Goal: Transaction & Acquisition: Purchase product/service

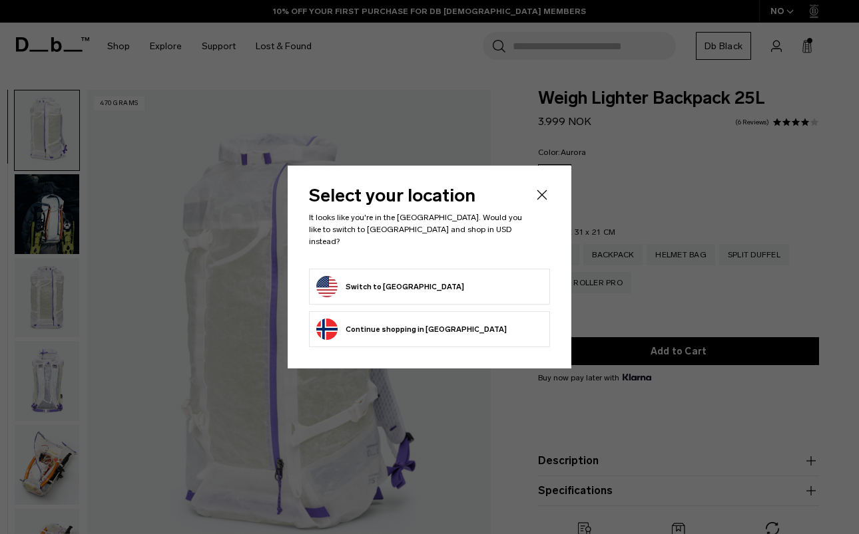
click at [383, 283] on button "Switch to United States" at bounding box center [390, 286] width 148 height 21
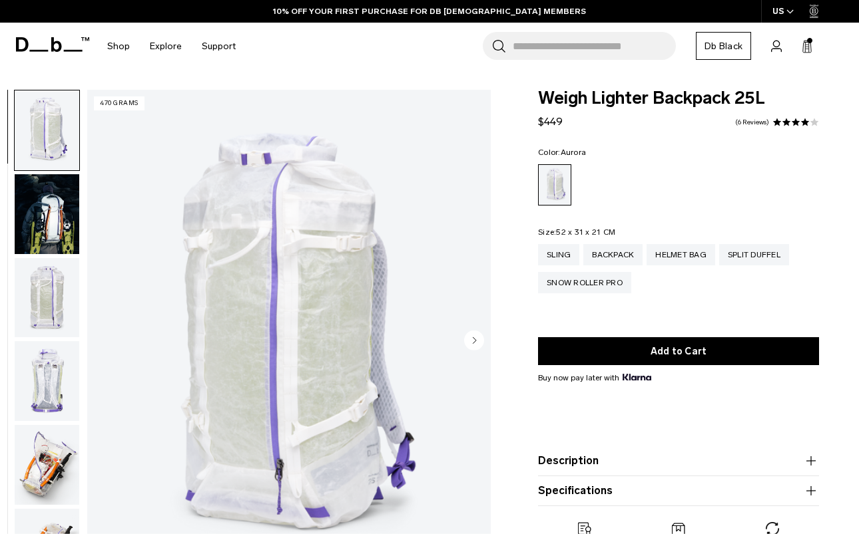
click at [51, 227] on img "button" at bounding box center [47, 214] width 65 height 80
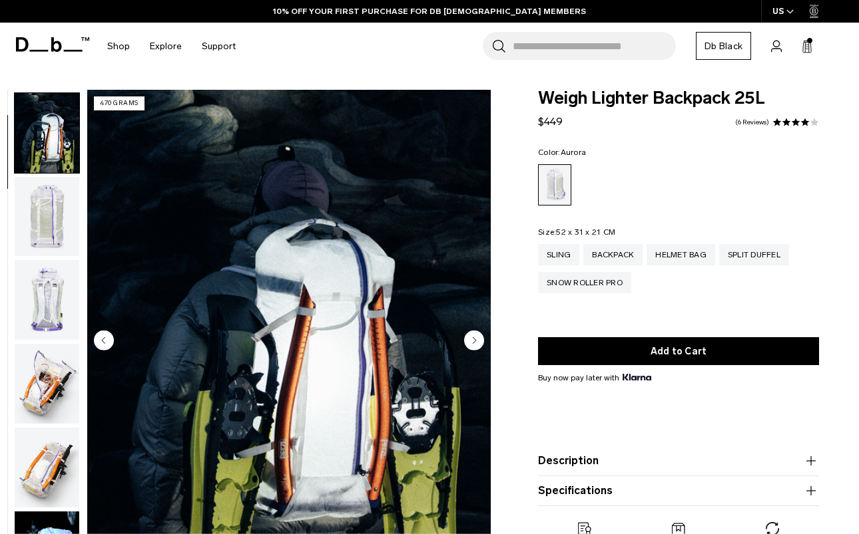
scroll to position [85, 0]
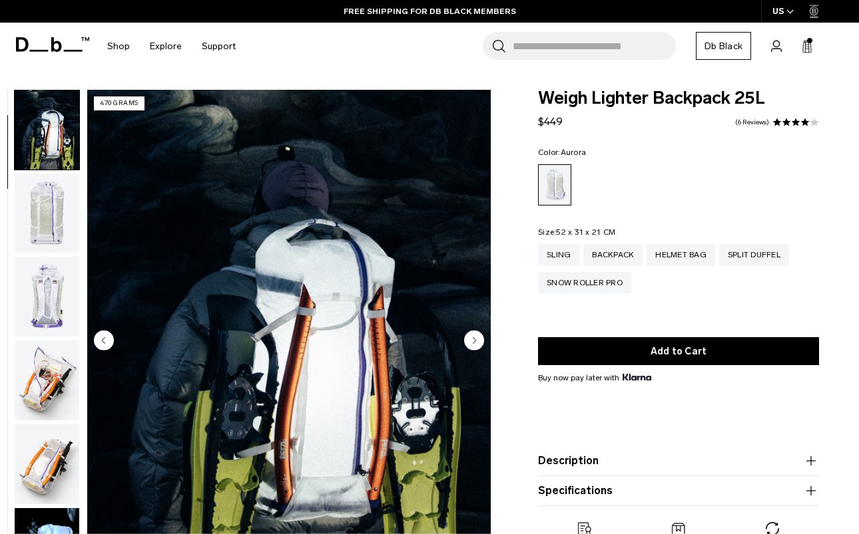
click at [46, 230] on img "button" at bounding box center [47, 214] width 65 height 80
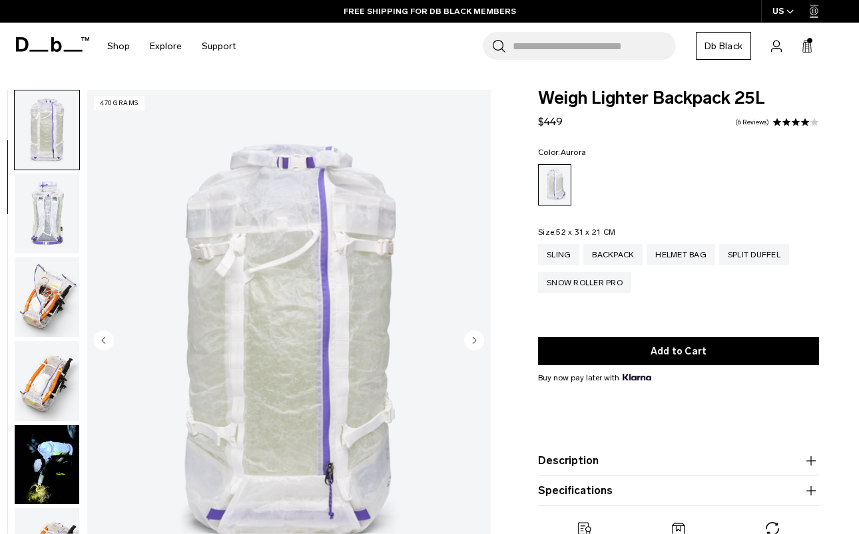
scroll to position [168, 0]
click at [62, 385] on img "button" at bounding box center [47, 381] width 65 height 80
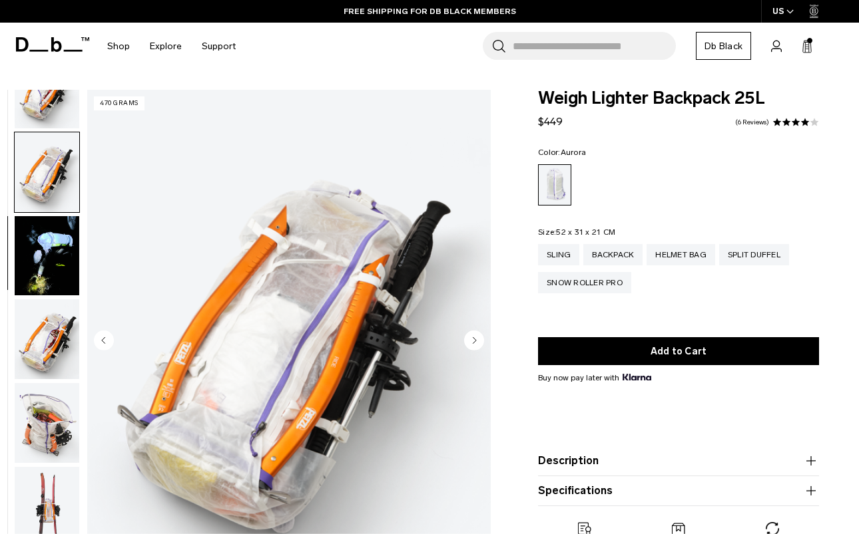
scroll to position [422, 0]
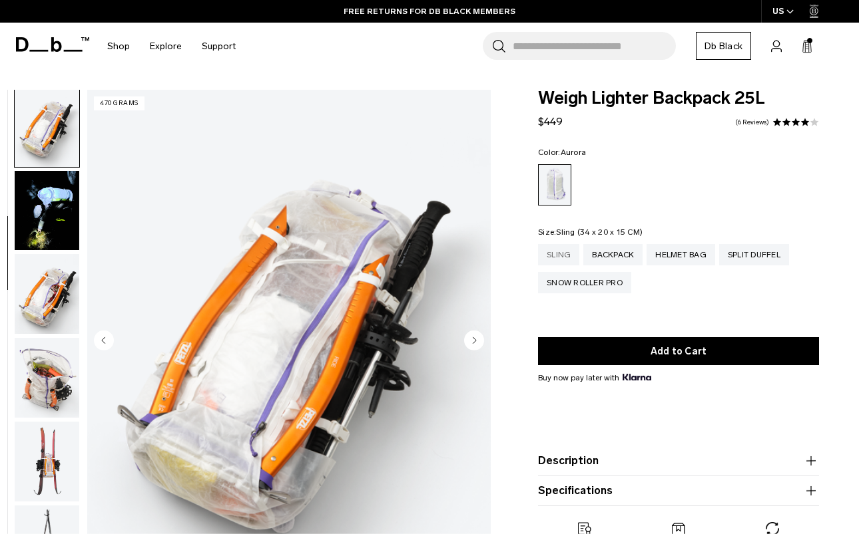
click at [546, 254] on div "Sling" at bounding box center [558, 254] width 41 height 21
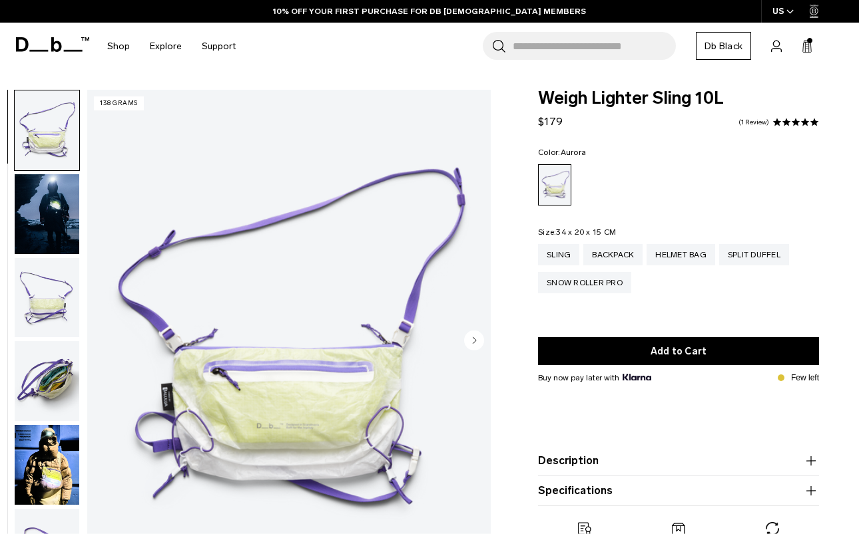
click at [33, 284] on img "button" at bounding box center [47, 298] width 65 height 80
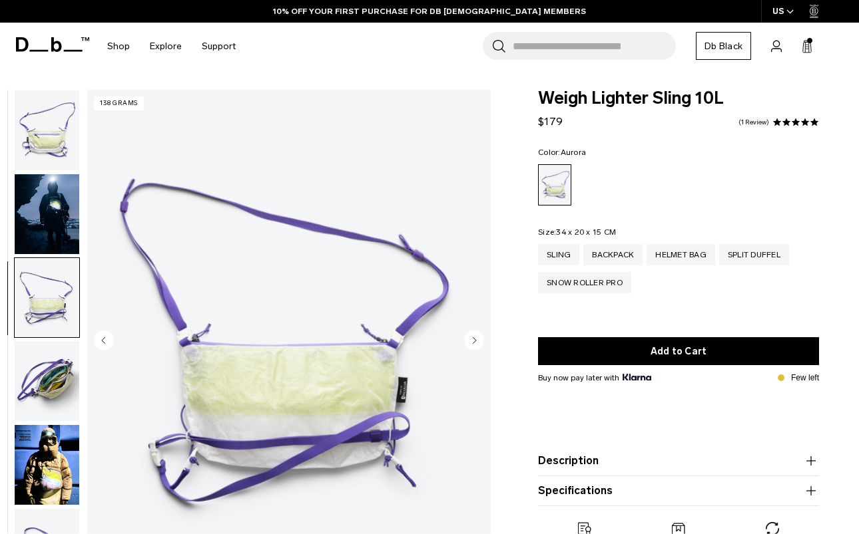
click at [37, 206] on img "button" at bounding box center [47, 214] width 65 height 80
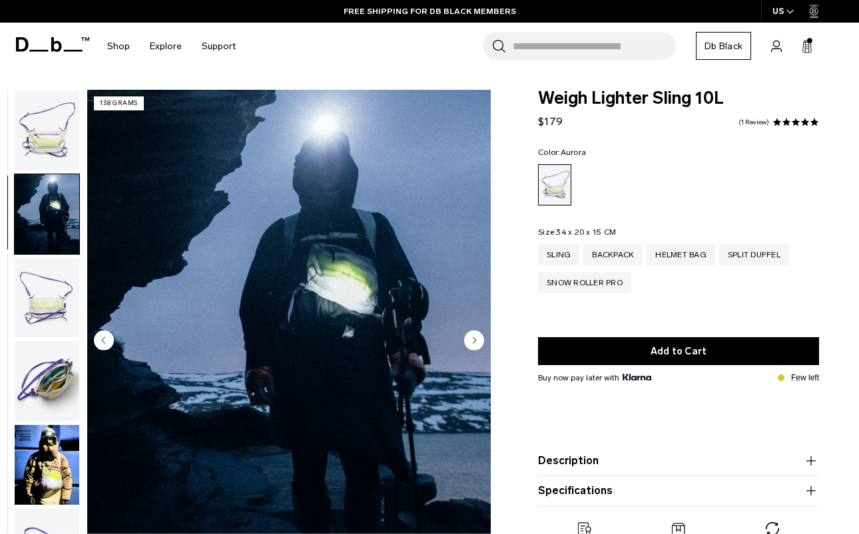
click at [53, 140] on img "button" at bounding box center [47, 131] width 65 height 80
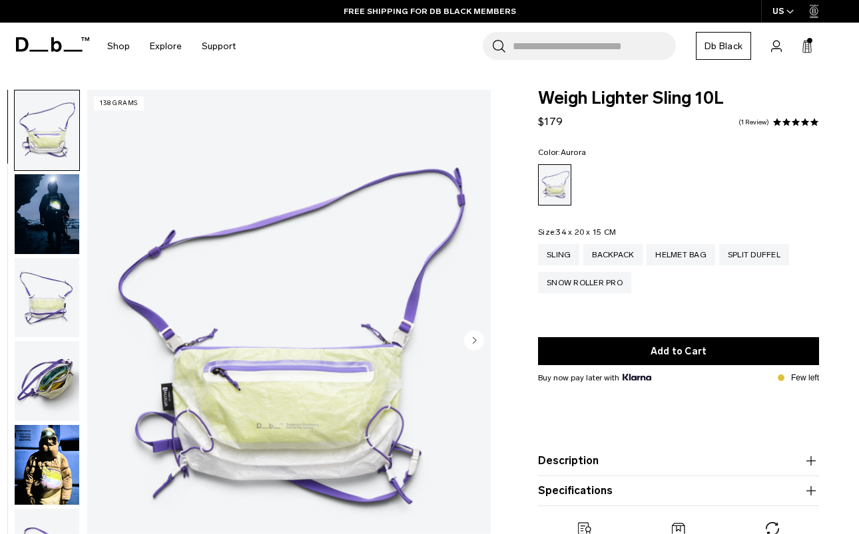
click at [49, 380] on img "button" at bounding box center [47, 381] width 65 height 80
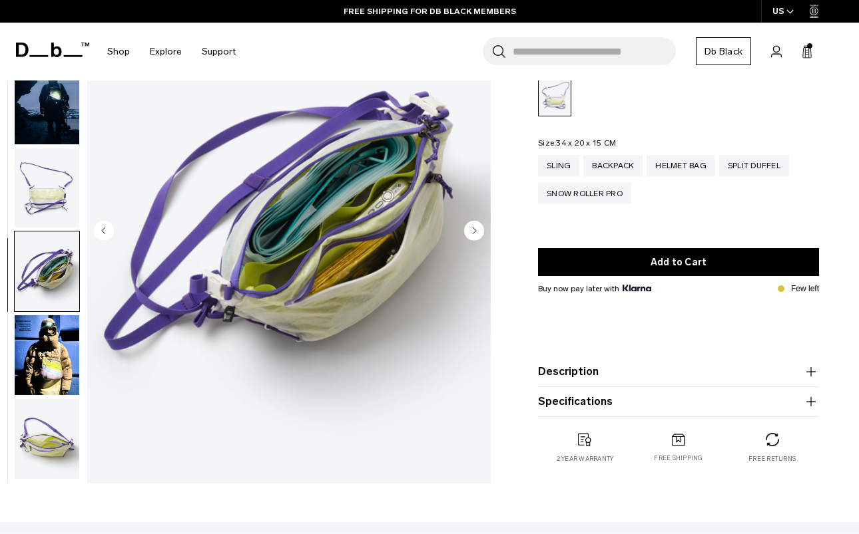
scroll to position [112, 0]
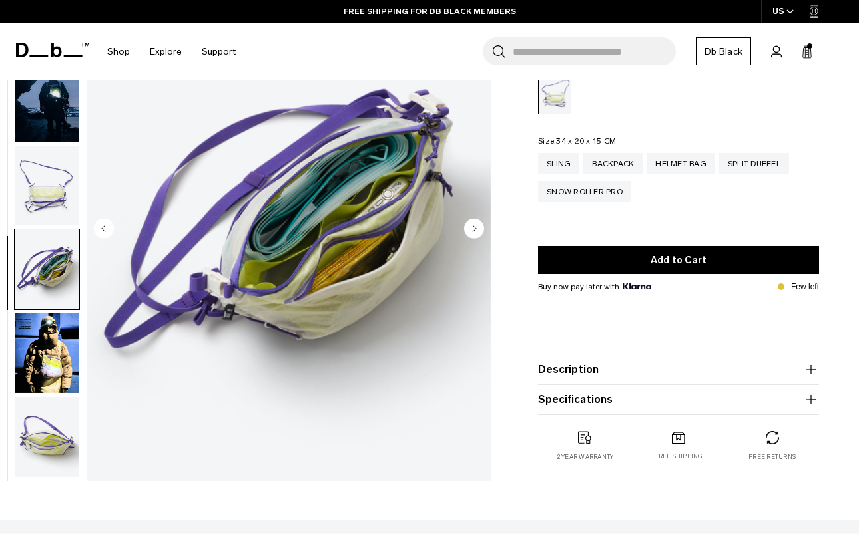
click at [60, 375] on img "button" at bounding box center [47, 353] width 65 height 80
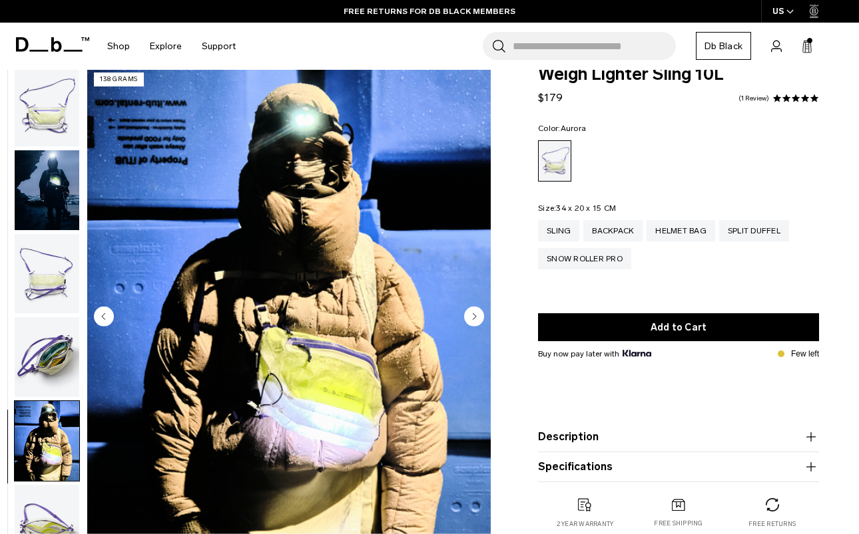
scroll to position [25, 0]
